Goal: Find contact information: Find contact information

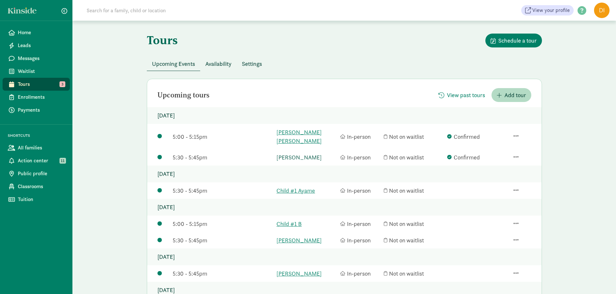
click at [306, 153] on link "[PERSON_NAME]" at bounding box center [306, 157] width 60 height 9
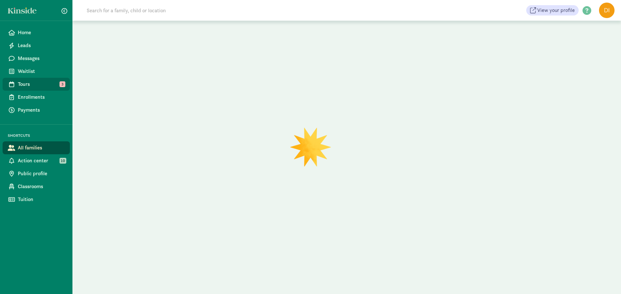
click at [45, 84] on span "Tours" at bounding box center [41, 84] width 47 height 8
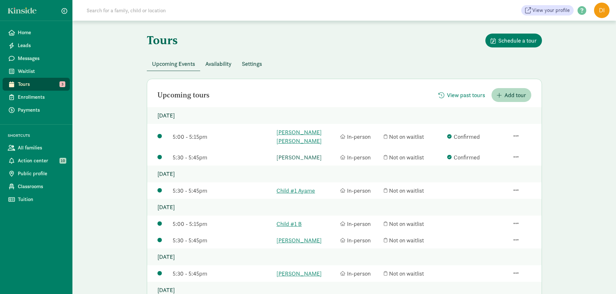
click at [292, 153] on link "[PERSON_NAME]" at bounding box center [306, 157] width 60 height 9
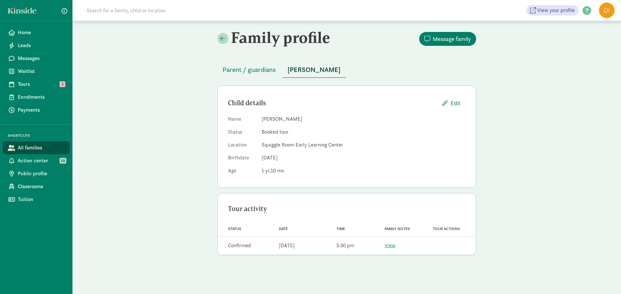
click at [241, 78] on div "Parent / guardians [PERSON_NAME]" at bounding box center [346, 66] width 259 height 24
click at [244, 69] on span "Parent / guardians" at bounding box center [248, 70] width 53 height 10
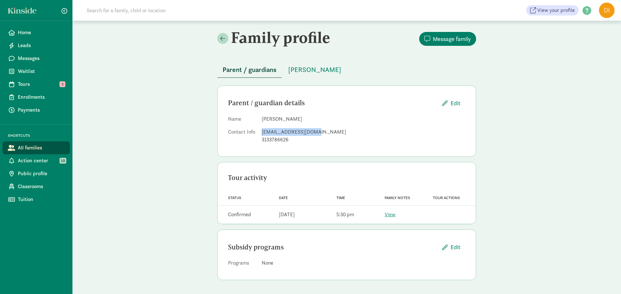
drag, startPoint x: 318, startPoint y: 132, endPoint x: 260, endPoint y: 132, distance: 58.2
click at [260, 132] on dl "Name [PERSON_NAME] Contact Info [EMAIL_ADDRESS][DOMAIN_NAME] 3133786626" at bounding box center [346, 130] width 237 height 31
copy div "[EMAIL_ADDRESS][DOMAIN_NAME]"
click at [150, 124] on div "Family profile Message family Parent / guardians [PERSON_NAME] / guardian detai…" at bounding box center [346, 157] width 548 height 273
click at [32, 37] on link "Home" at bounding box center [36, 32] width 67 height 13
